Goal: Answer question/provide support

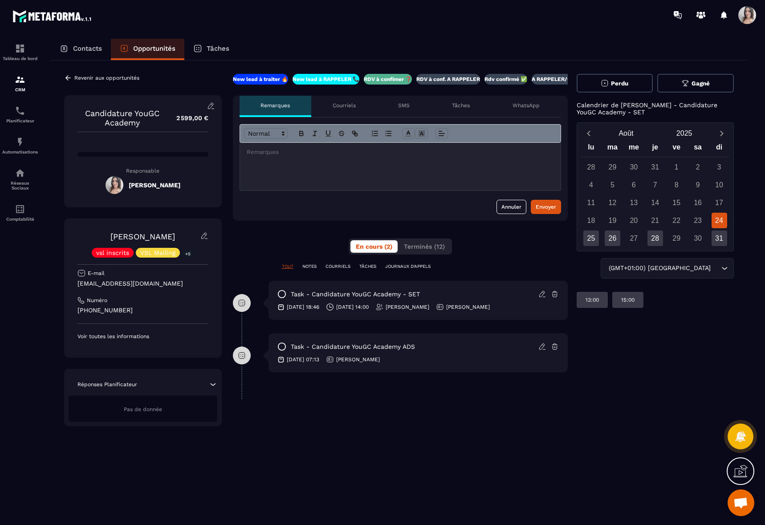
click at [502, 79] on p "Rdv confirmé ✅" at bounding box center [505, 79] width 43 height 7
click at [247, 229] on div "**********" at bounding box center [400, 250] width 335 height 353
drag, startPoint x: 78, startPoint y: 285, endPoint x: 156, endPoint y: 286, distance: 78.4
click at [156, 286] on p "[EMAIL_ADDRESS][DOMAIN_NAME]" at bounding box center [142, 284] width 131 height 8
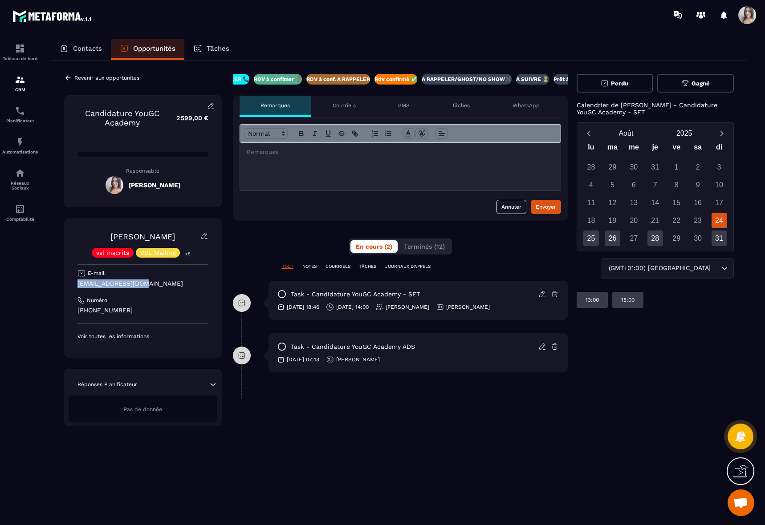
click at [156, 286] on p "[EMAIL_ADDRESS][DOMAIN_NAME]" at bounding box center [142, 284] width 131 height 8
drag, startPoint x: 100, startPoint y: 286, endPoint x: 73, endPoint y: 286, distance: 26.7
click at [73, 286] on div "[PERSON_NAME] vsl inscrits VSL Mailing +5 E-mail [EMAIL_ADDRESS][DOMAIN_NAME] N…" at bounding box center [143, 288] width 158 height 139
drag, startPoint x: 73, startPoint y: 286, endPoint x: 144, endPoint y: 285, distance: 70.8
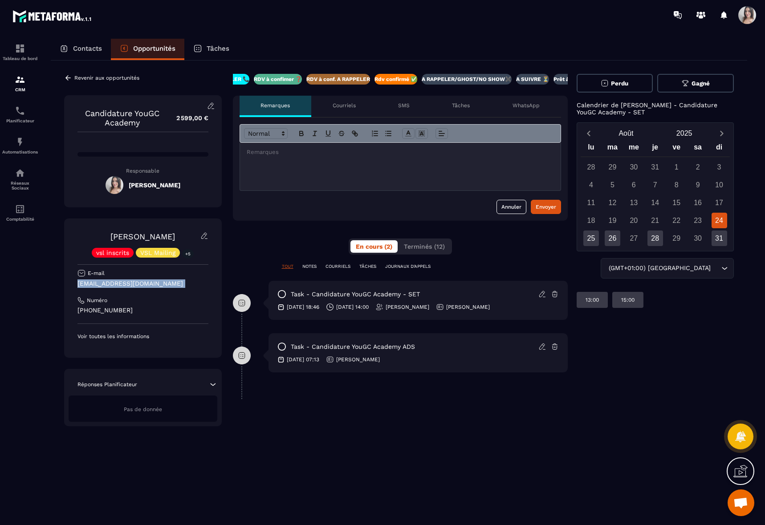
click at [144, 285] on div "[PERSON_NAME] vsl inscrits VSL Mailing +5 E-mail [EMAIL_ADDRESS][DOMAIN_NAME] N…" at bounding box center [143, 288] width 158 height 139
click at [144, 285] on p "[EMAIL_ADDRESS][DOMAIN_NAME]" at bounding box center [142, 284] width 131 height 8
drag, startPoint x: 144, startPoint y: 285, endPoint x: 76, endPoint y: 287, distance: 68.2
click at [76, 287] on div "[PERSON_NAME] vsl inscrits VSL Mailing +5 E-mail [EMAIL_ADDRESS][DOMAIN_NAME] N…" at bounding box center [143, 288] width 158 height 139
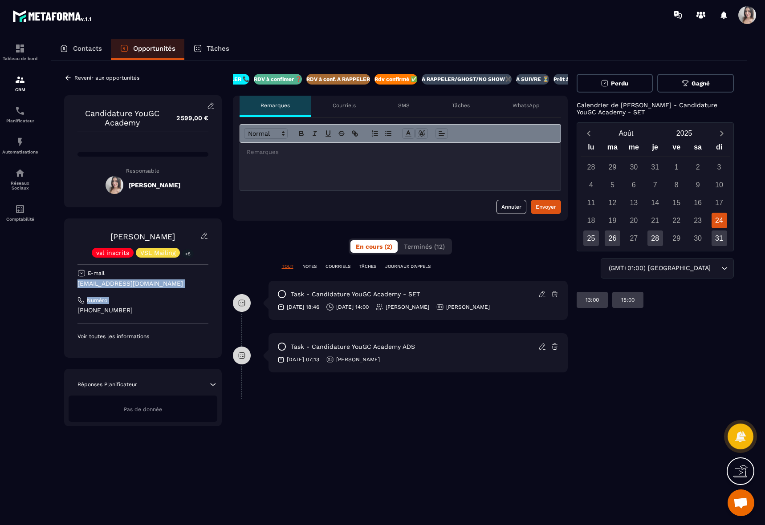
drag, startPoint x: 76, startPoint y: 287, endPoint x: 227, endPoint y: 290, distance: 151.0
click at [227, 290] on div "Revenir aux opportunités Candidature YouGC Academy 2 599,00 € Responsable [PERS…" at bounding box center [399, 250] width 670 height 353
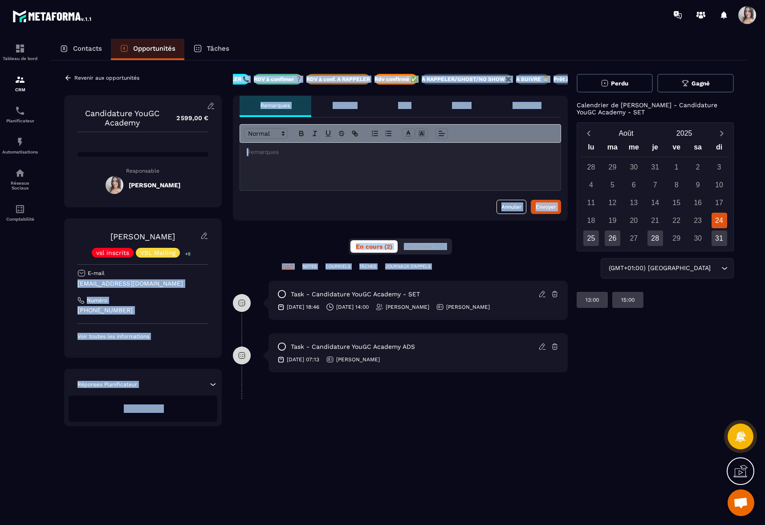
click at [146, 289] on div "[PERSON_NAME] vsl inscrits VSL Mailing +5 E-mail [EMAIL_ADDRESS][DOMAIN_NAME] N…" at bounding box center [142, 286] width 131 height 108
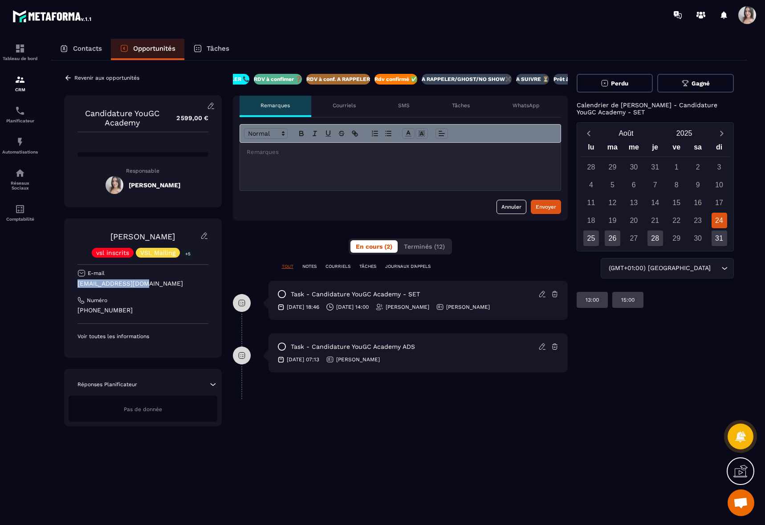
drag, startPoint x: 149, startPoint y: 285, endPoint x: 77, endPoint y: 285, distance: 71.2
click at [77, 285] on p "[EMAIL_ADDRESS][DOMAIN_NAME]" at bounding box center [142, 284] width 131 height 8
drag, startPoint x: 77, startPoint y: 285, endPoint x: 161, endPoint y: 283, distance: 83.3
click at [161, 283] on p "[EMAIL_ADDRESS][DOMAIN_NAME]" at bounding box center [142, 284] width 131 height 8
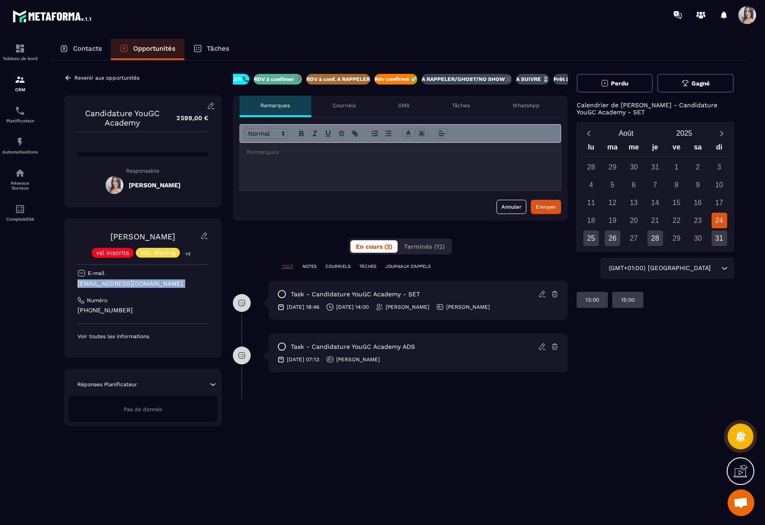
click at [161, 283] on p "[EMAIL_ADDRESS][DOMAIN_NAME]" at bounding box center [142, 284] width 131 height 8
drag, startPoint x: 160, startPoint y: 283, endPoint x: 75, endPoint y: 285, distance: 85.1
click at [75, 285] on div "[PERSON_NAME] vsl inscrits VSL Mailing +5 E-mail [EMAIL_ADDRESS][DOMAIN_NAME] N…" at bounding box center [143, 288] width 158 height 139
drag, startPoint x: 75, startPoint y: 285, endPoint x: 152, endPoint y: 282, distance: 76.6
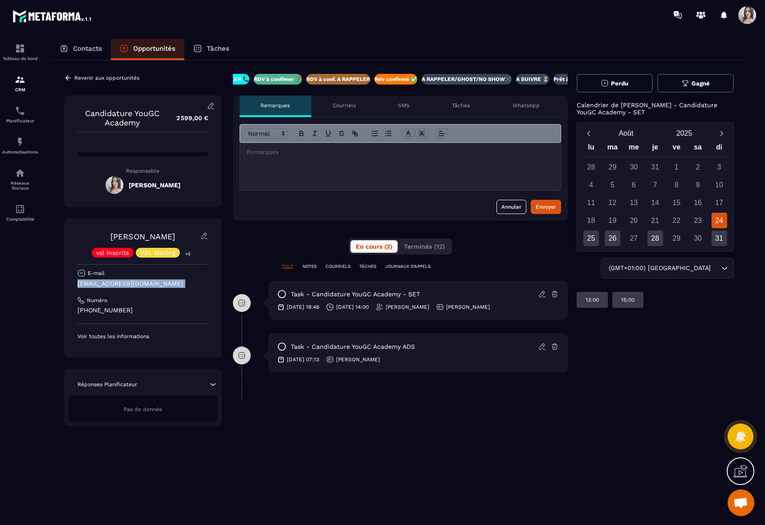
click at [152, 282] on div "[PERSON_NAME] vsl inscrits VSL Mailing +5 E-mail [EMAIL_ADDRESS][DOMAIN_NAME] N…" at bounding box center [143, 288] width 158 height 139
click at [152, 282] on p "[EMAIL_ADDRESS][DOMAIN_NAME]" at bounding box center [142, 284] width 131 height 8
drag, startPoint x: 152, startPoint y: 282, endPoint x: 77, endPoint y: 285, distance: 74.8
click at [77, 285] on div "[PERSON_NAME] vsl inscrits VSL Mailing +5 E-mail [EMAIL_ADDRESS][DOMAIN_NAME] N…" at bounding box center [143, 288] width 158 height 139
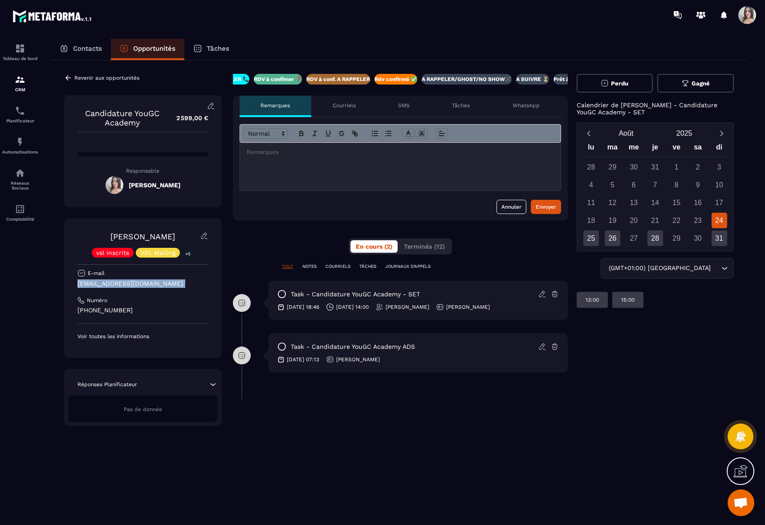
drag, startPoint x: 77, startPoint y: 285, endPoint x: 168, endPoint y: 285, distance: 91.3
click at [168, 285] on div "[PERSON_NAME] vsl inscrits VSL Mailing +5 E-mail [EMAIL_ADDRESS][DOMAIN_NAME] N…" at bounding box center [143, 288] width 158 height 139
click at [168, 285] on p "[EMAIL_ADDRESS][DOMAIN_NAME]" at bounding box center [142, 284] width 131 height 8
click at [541, 107] on div "WhatsApp" at bounding box center [525, 106] width 69 height 21
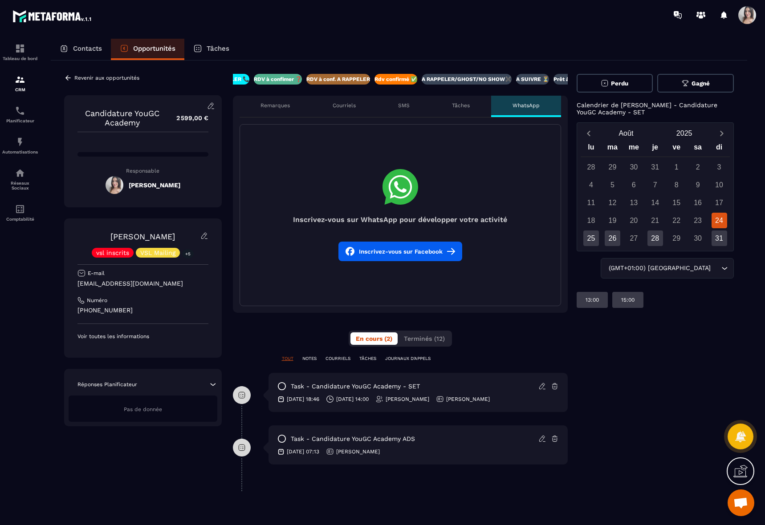
click at [322, 103] on div "Courriels" at bounding box center [343, 106] width 65 height 21
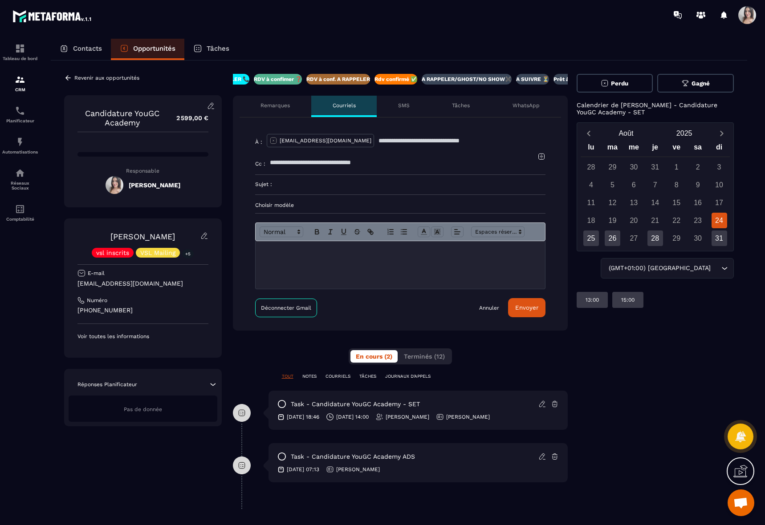
click at [276, 105] on p "Remarques" at bounding box center [274, 105] width 29 height 7
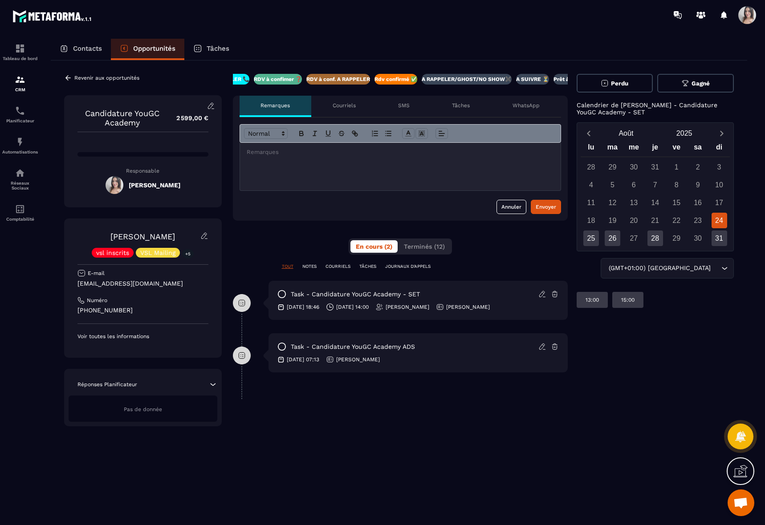
click at [332, 106] on div "Courriels" at bounding box center [343, 106] width 65 height 21
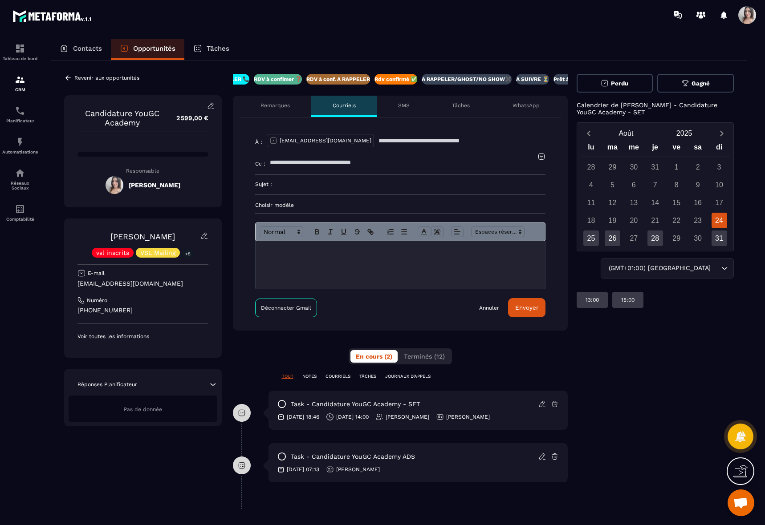
click at [310, 185] on input at bounding box center [408, 185] width 273 height 20
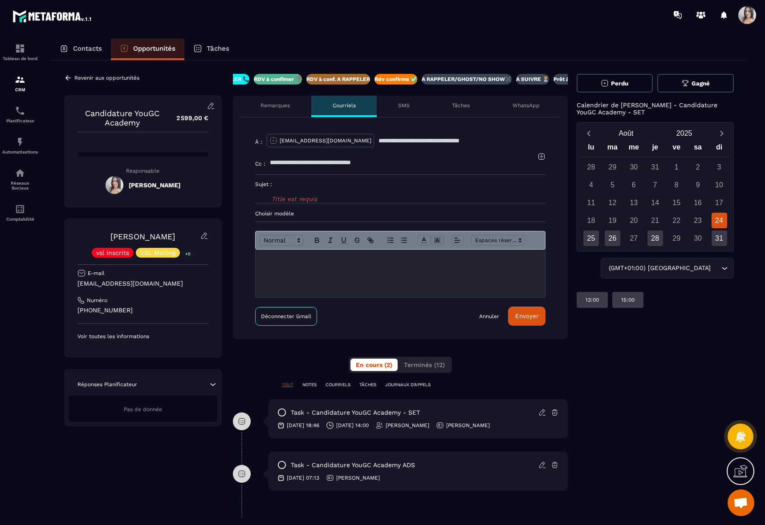
click at [311, 164] on input "text" at bounding box center [404, 163] width 268 height 20
click at [608, 369] on div "Perdu Gagné Calendrier de [PERSON_NAME] - Candidature YouGC Academy - SET [DATE…" at bounding box center [656, 289] width 158 height 431
